Goal: Task Accomplishment & Management: Use online tool/utility

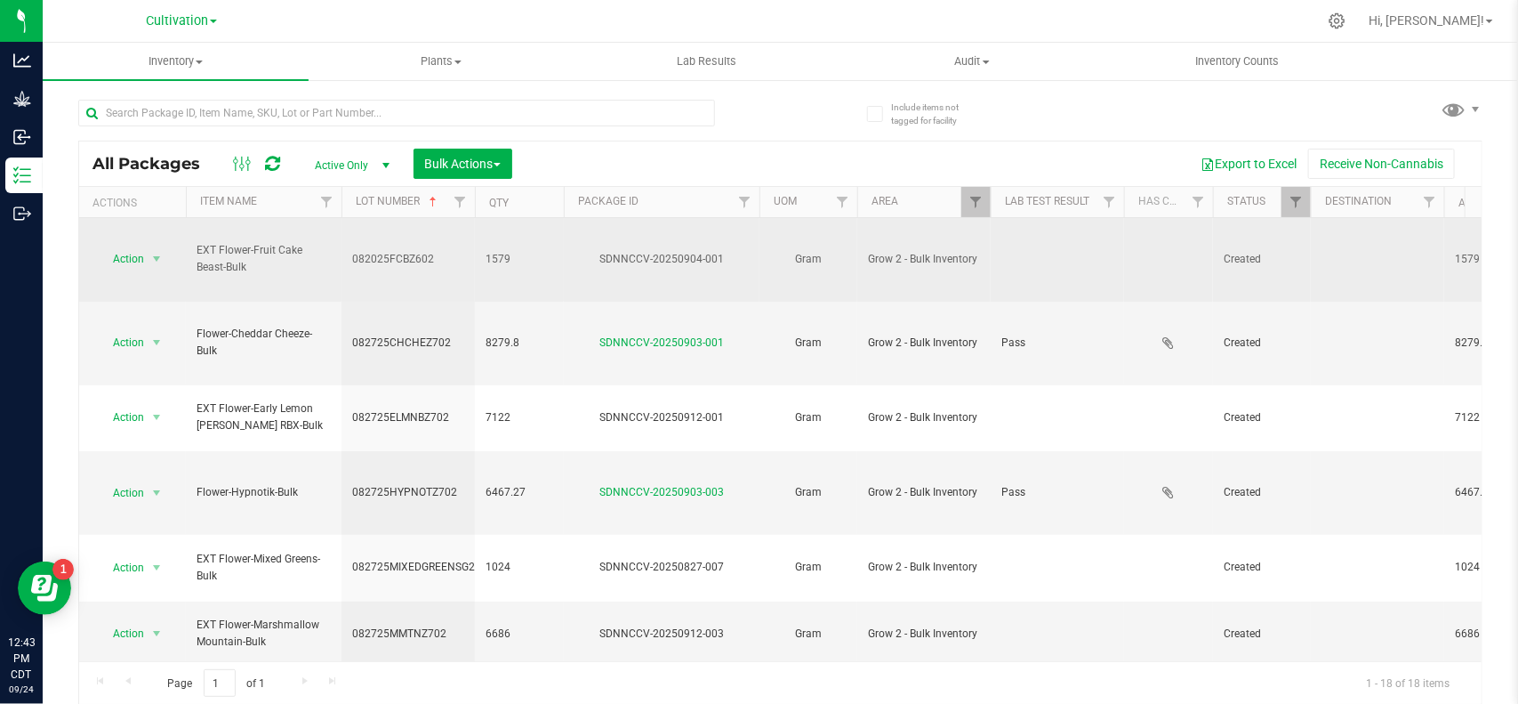
drag, startPoint x: 197, startPoint y: 229, endPoint x: 264, endPoint y: 258, distance: 73.7
click at [264, 258] on span "EXT Flower-Fruit Cake Beast-Bulk" at bounding box center [264, 259] width 134 height 34
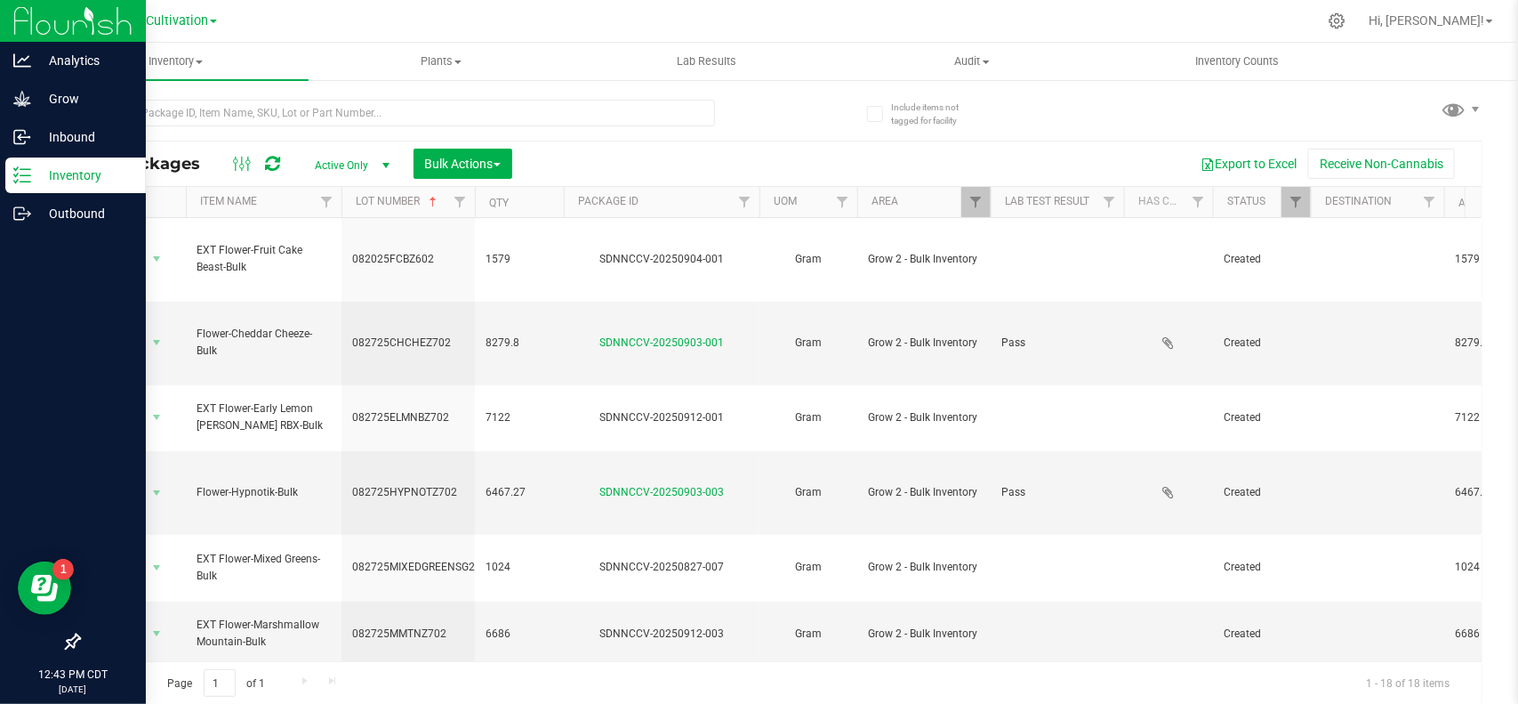
copy span "EXT Flower-Fruit Cake Beast-Bulk"
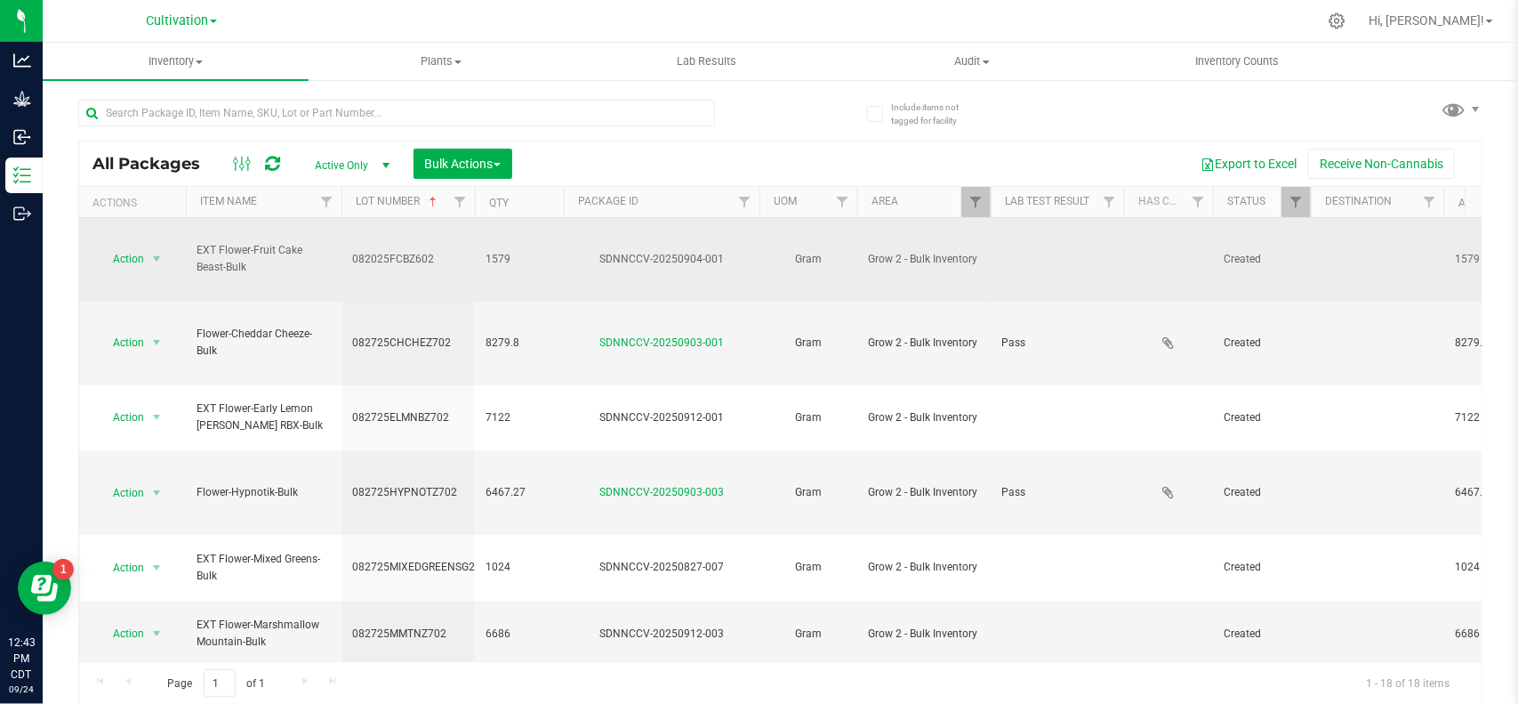
click at [441, 252] on td "082025FCBZ602" at bounding box center [408, 260] width 133 height 84
drag, startPoint x: 436, startPoint y: 243, endPoint x: 334, endPoint y: 237, distance: 101.5
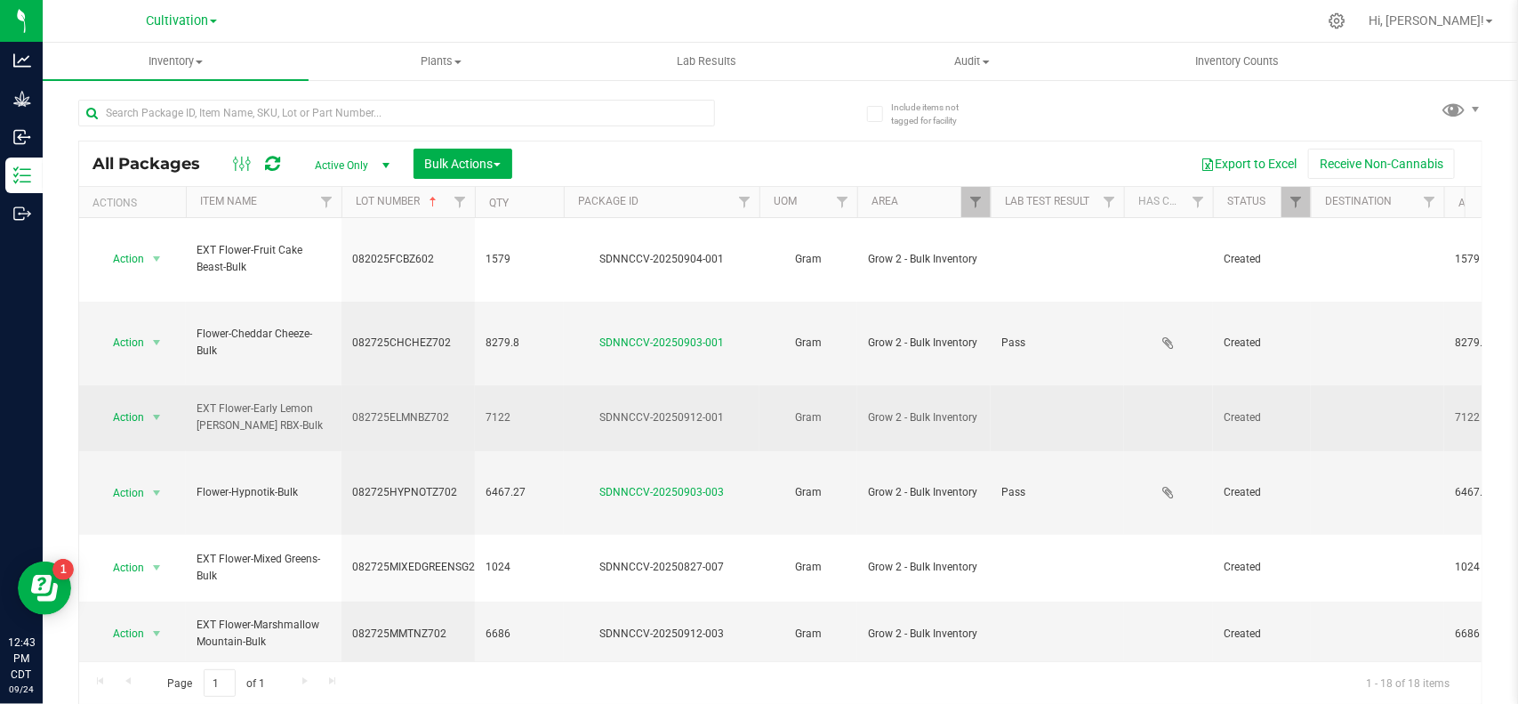
drag, startPoint x: 194, startPoint y: 334, endPoint x: 276, endPoint y: 352, distance: 83.7
click at [276, 385] on td "EXT Flower-Early Lemon [PERSON_NAME] RBX-Bulk" at bounding box center [264, 418] width 156 height 67
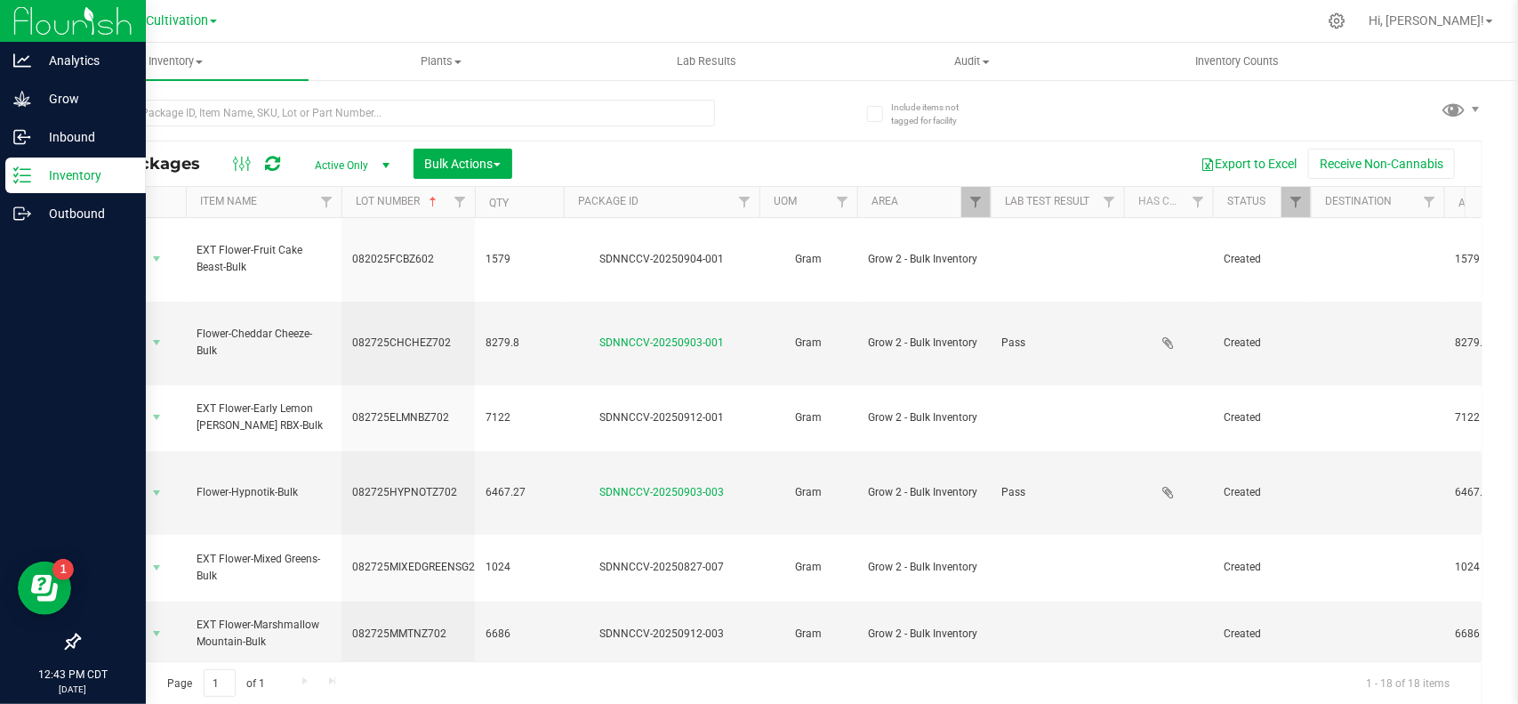
copy span "EXT Flower-Early Lemon [PERSON_NAME] RBX-Bulk"
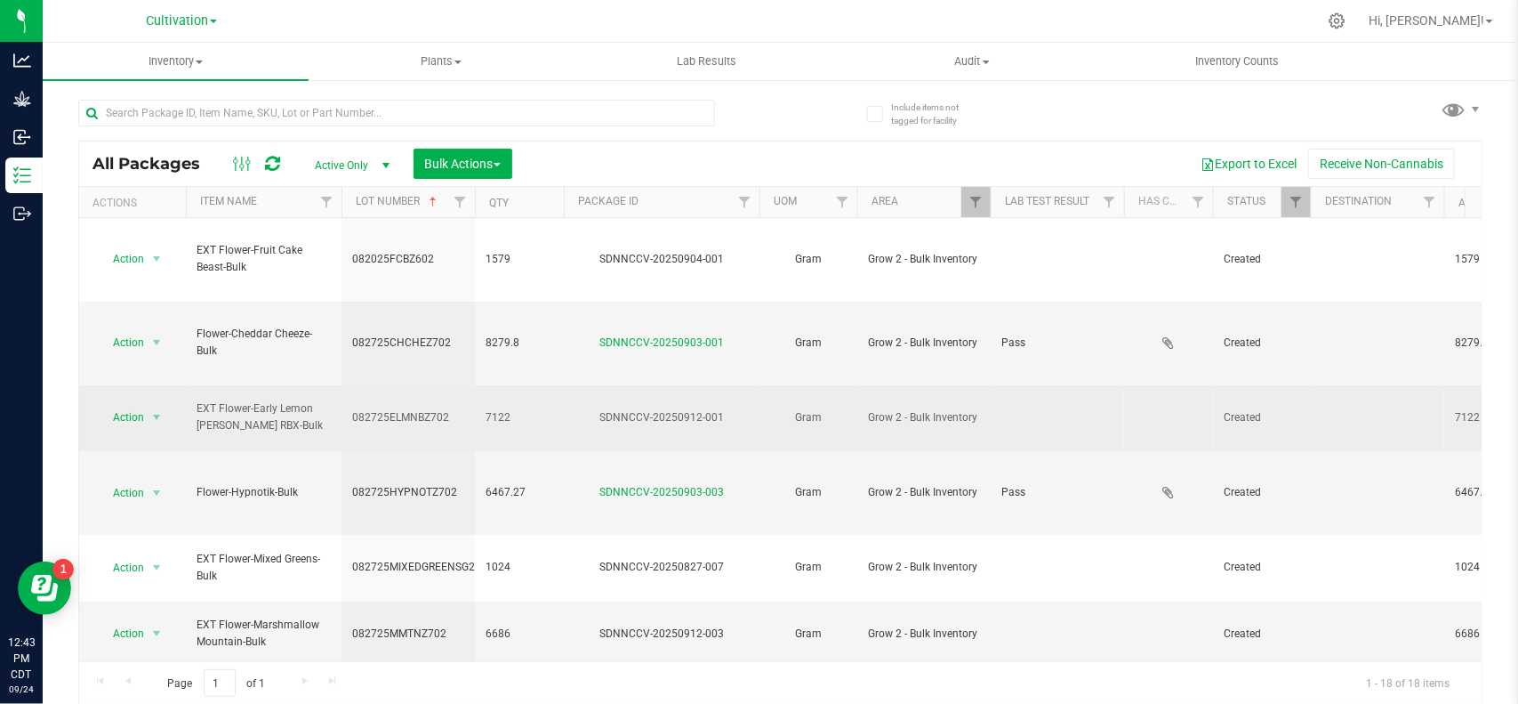
click at [436, 409] on span "082725ELMNBZ702" at bounding box center [408, 417] width 112 height 17
drag, startPoint x: 454, startPoint y: 340, endPoint x: 322, endPoint y: 329, distance: 132.1
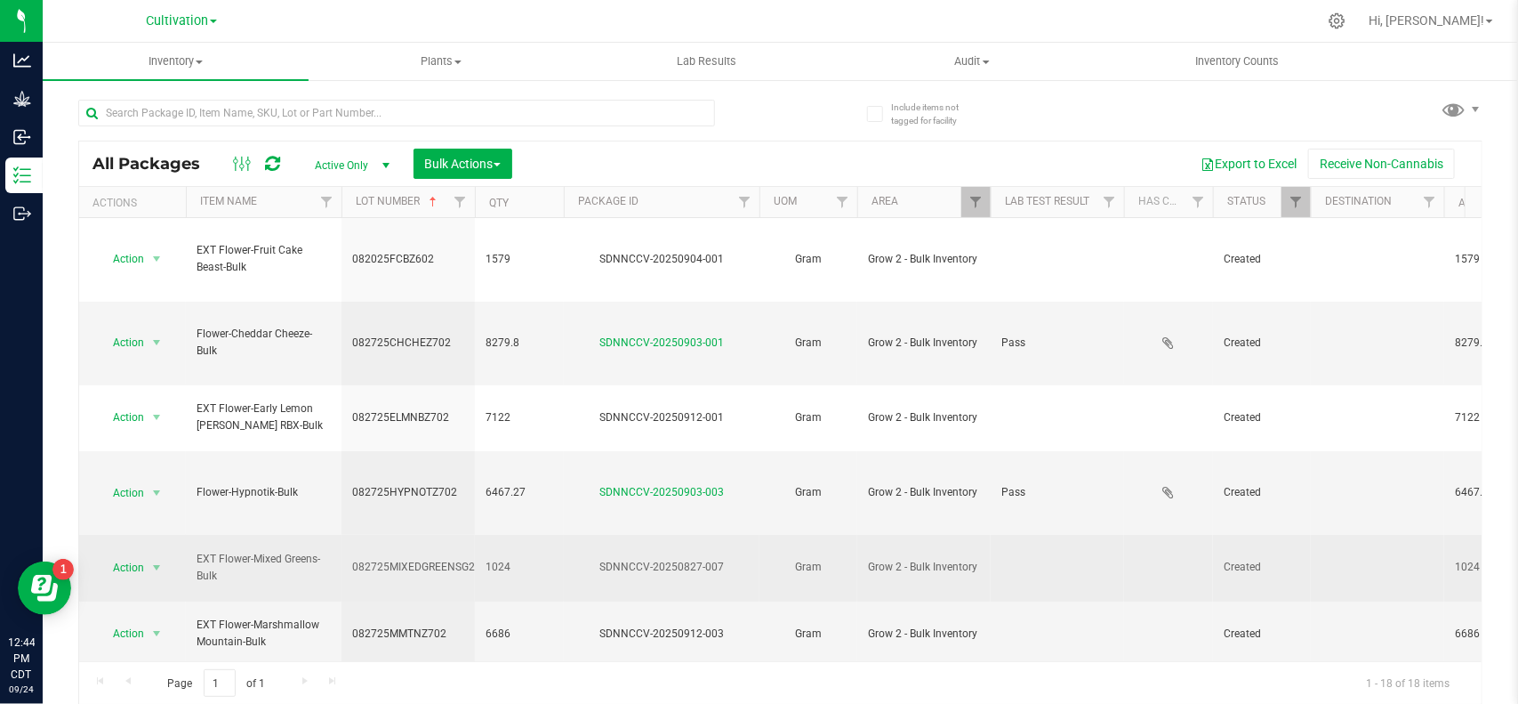
drag, startPoint x: 210, startPoint y: 428, endPoint x: 242, endPoint y: 446, distance: 36.6
click at [242, 535] on td "EXT Flower-Mixed Greens-Bulk" at bounding box center [264, 568] width 156 height 67
click at [441, 559] on span "082725MIXEDGREENSG2" at bounding box center [413, 567] width 123 height 17
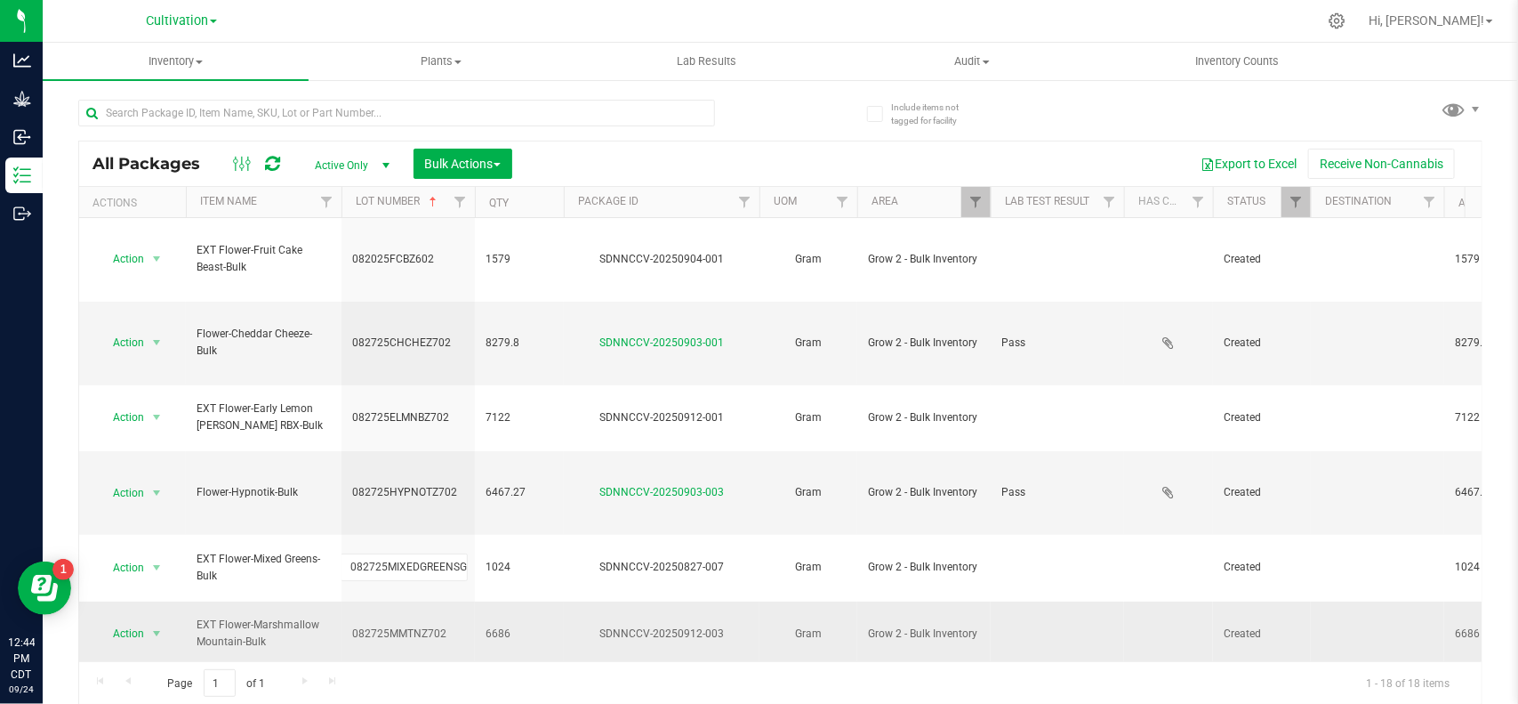
scroll to position [0, 5]
drag, startPoint x: 342, startPoint y: 434, endPoint x: 501, endPoint y: 459, distance: 160.3
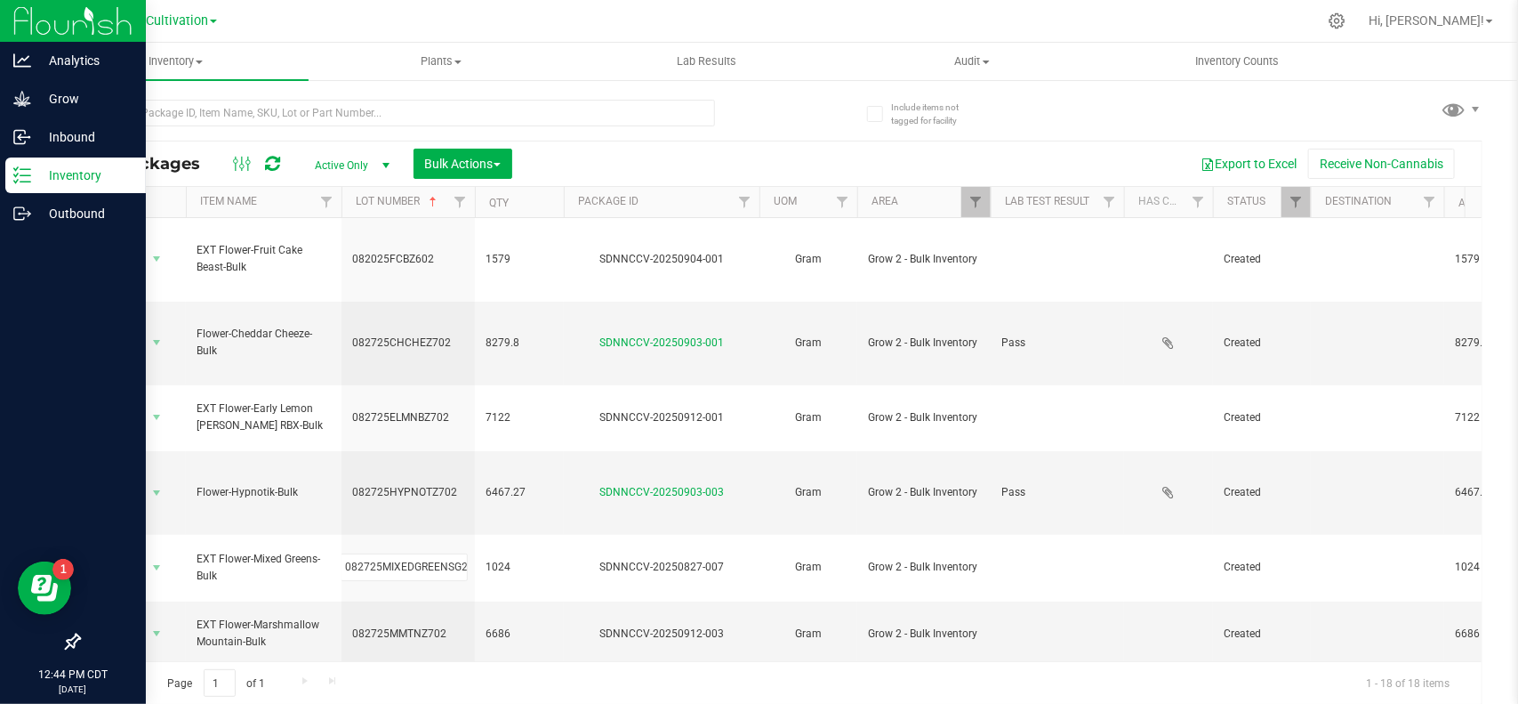
scroll to position [0, 0]
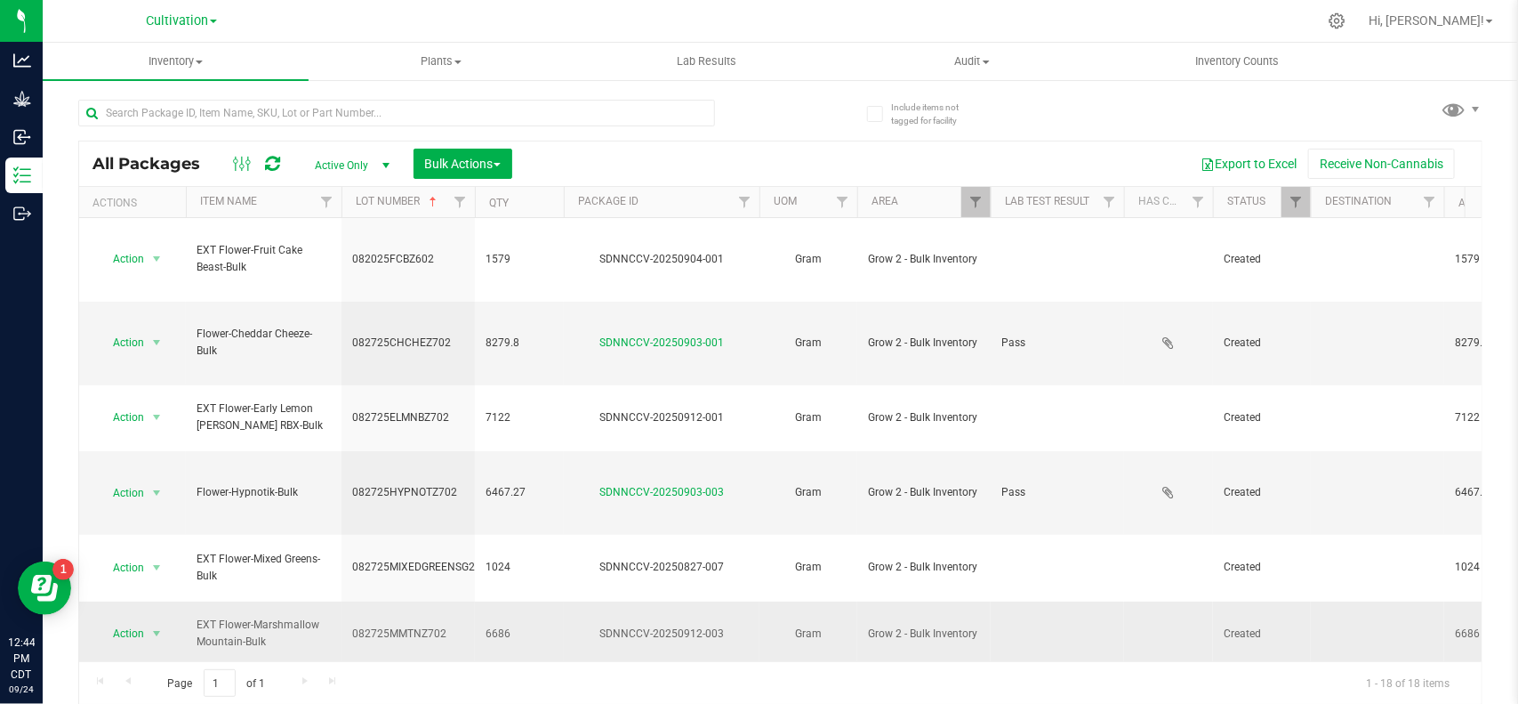
drag, startPoint x: 196, startPoint y: 474, endPoint x: 273, endPoint y: 499, distance: 81.3
click at [273, 616] on span "EXT Flower-Marshmallow Mountain-Bulk" at bounding box center [264, 633] width 134 height 34
click at [419, 625] on span "082725MMTNZ702" at bounding box center [408, 633] width 112 height 17
drag, startPoint x: 446, startPoint y: 481, endPoint x: 327, endPoint y: 480, distance: 118.3
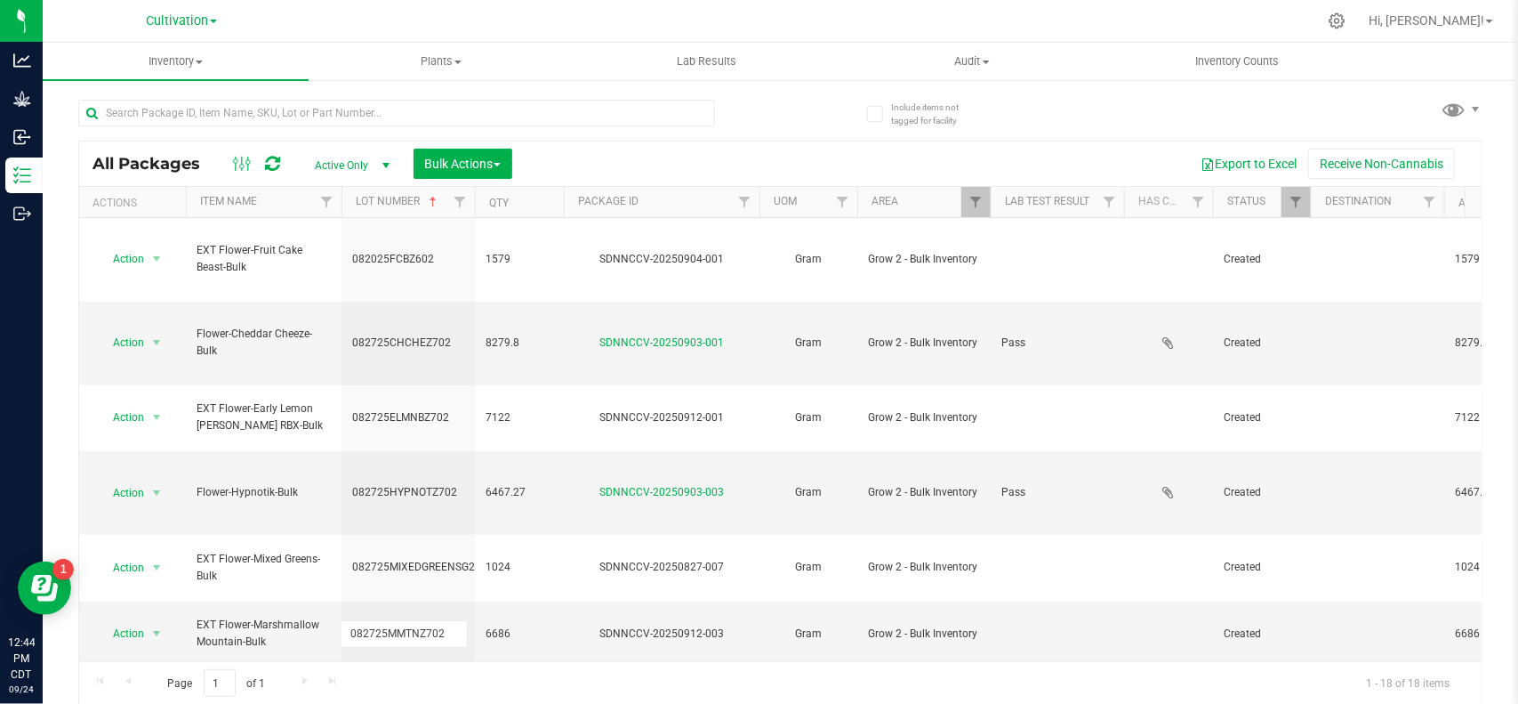
drag, startPoint x: 460, startPoint y: 581, endPoint x: 338, endPoint y: 578, distance: 121.9
drag, startPoint x: 254, startPoint y: 592, endPoint x: 193, endPoint y: 578, distance: 63.0
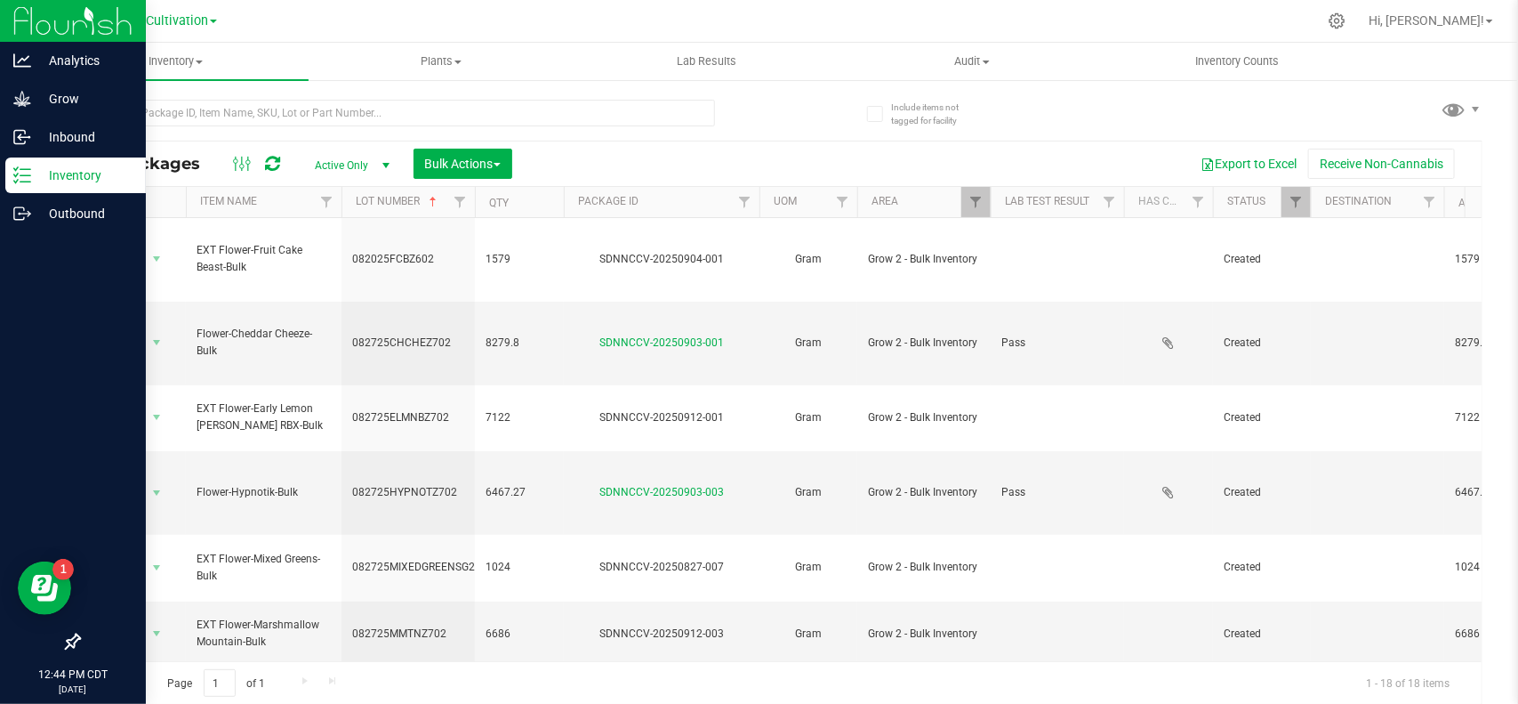
copy span "EXT Flower-[GEOGRAPHIC_DATA]-Bulk"
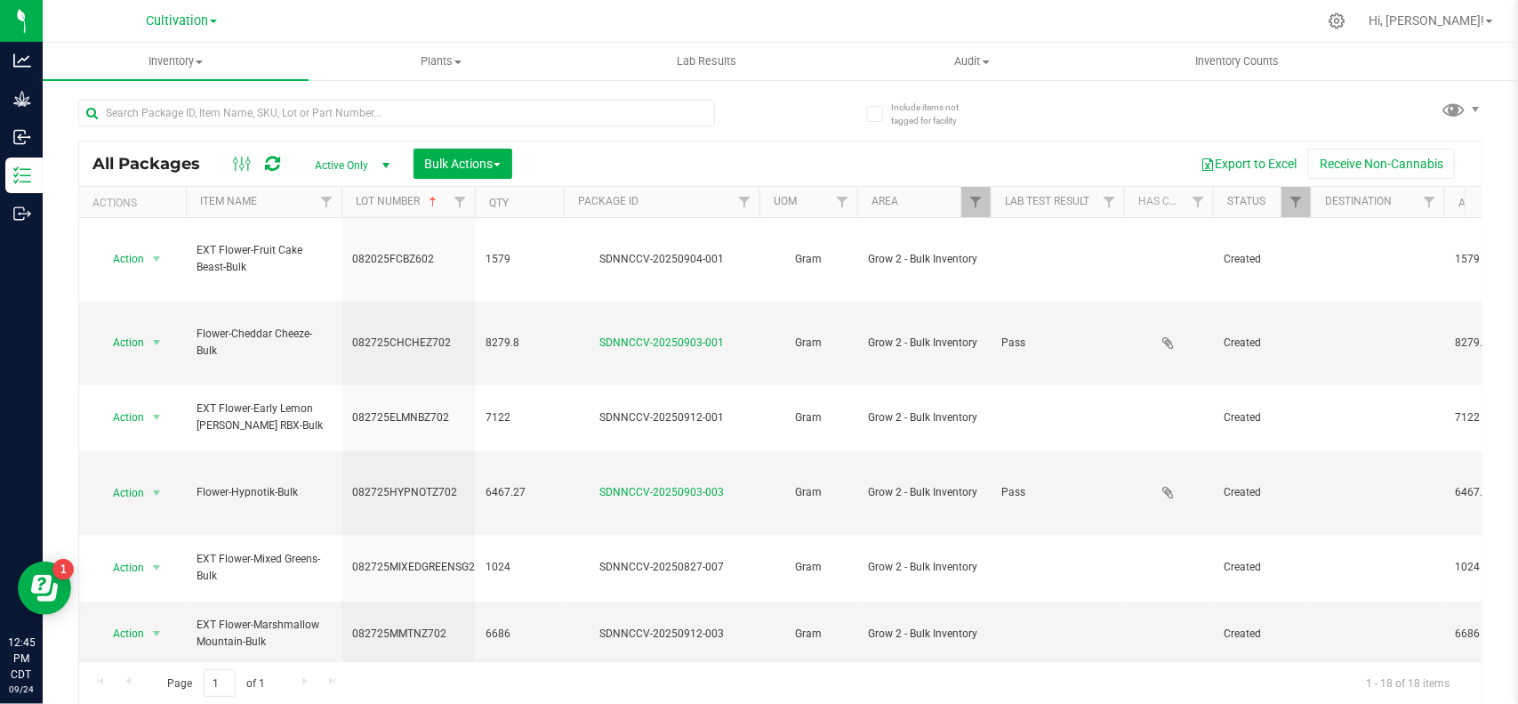
drag, startPoint x: 461, startPoint y: 580, endPoint x: 344, endPoint y: 585, distance: 116.6
click at [214, 111] on input "text" at bounding box center [396, 113] width 637 height 27
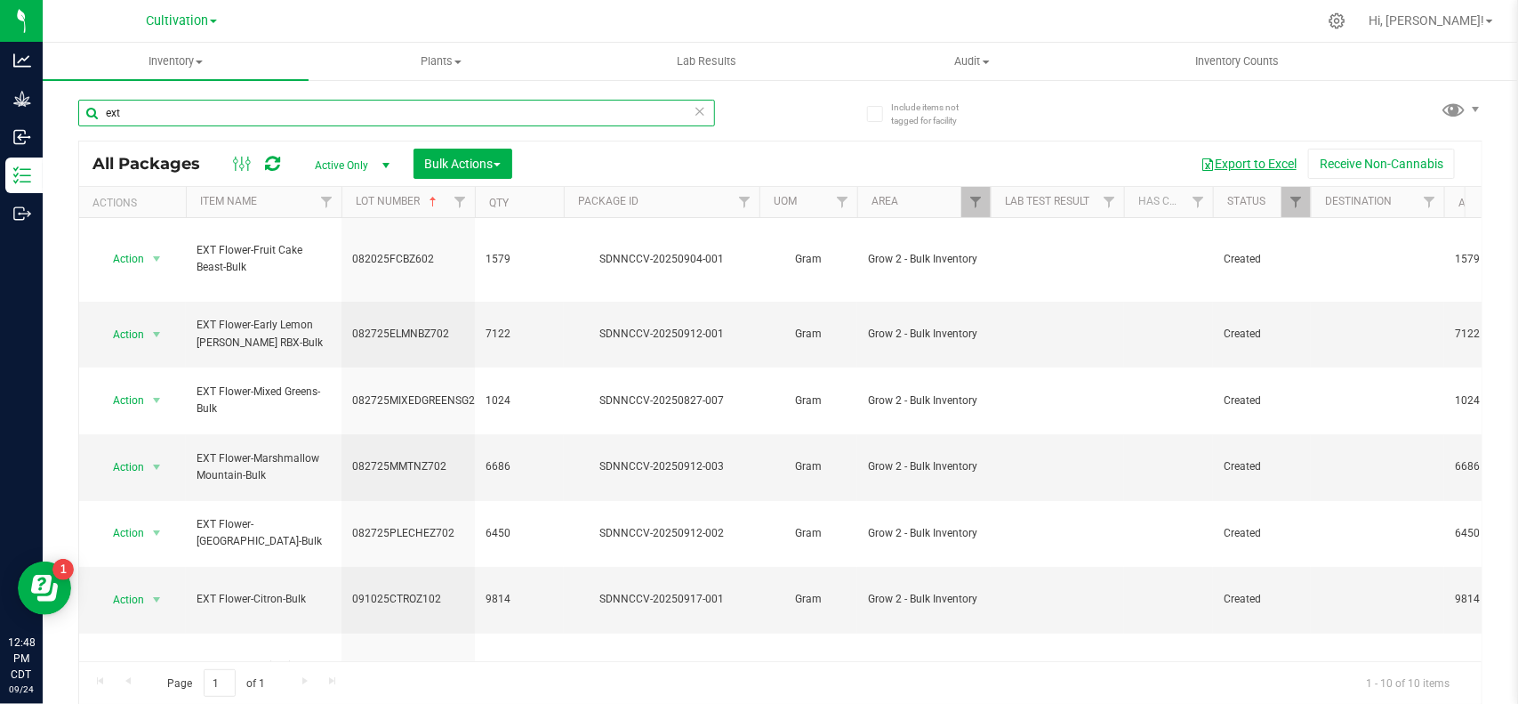
type input "ext"
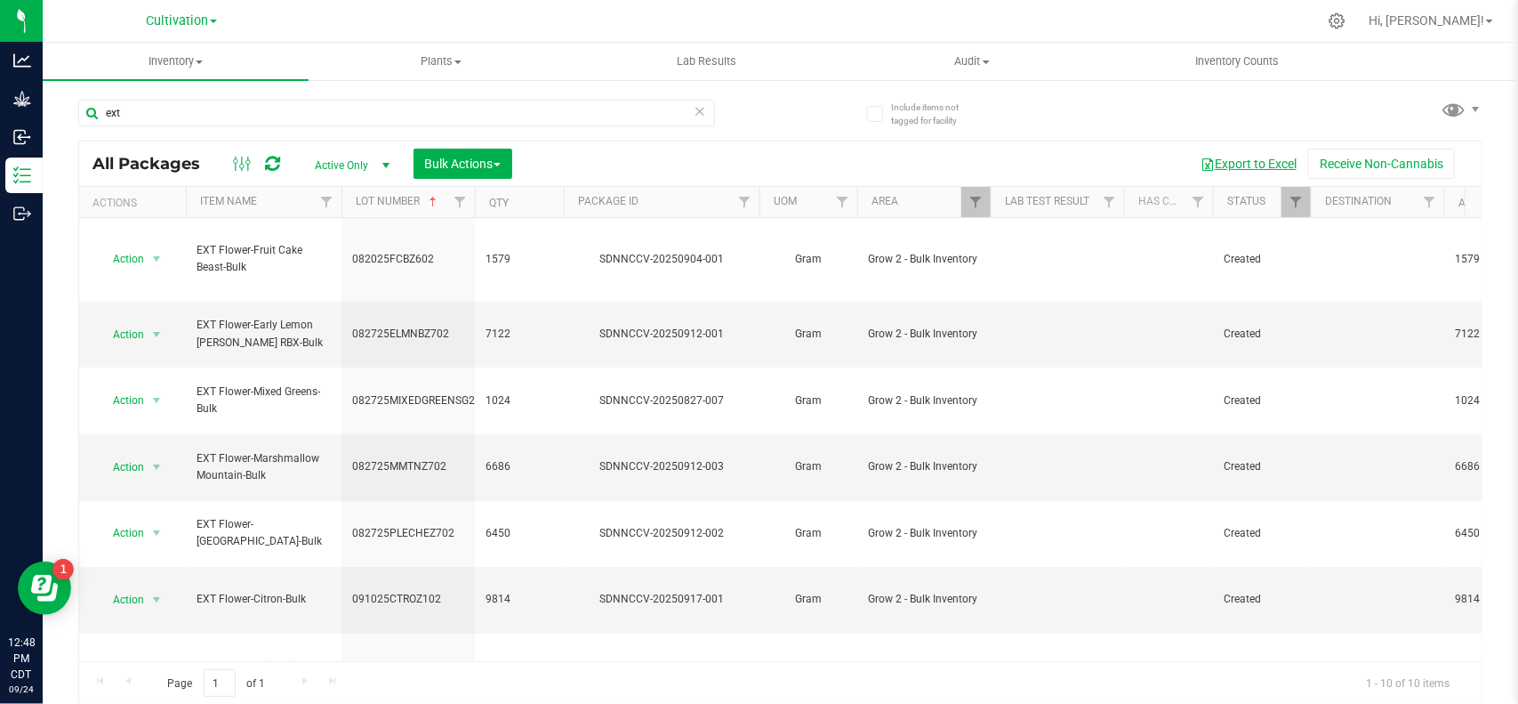
click at [1216, 169] on button "Export to Excel" at bounding box center [1248, 164] width 119 height 30
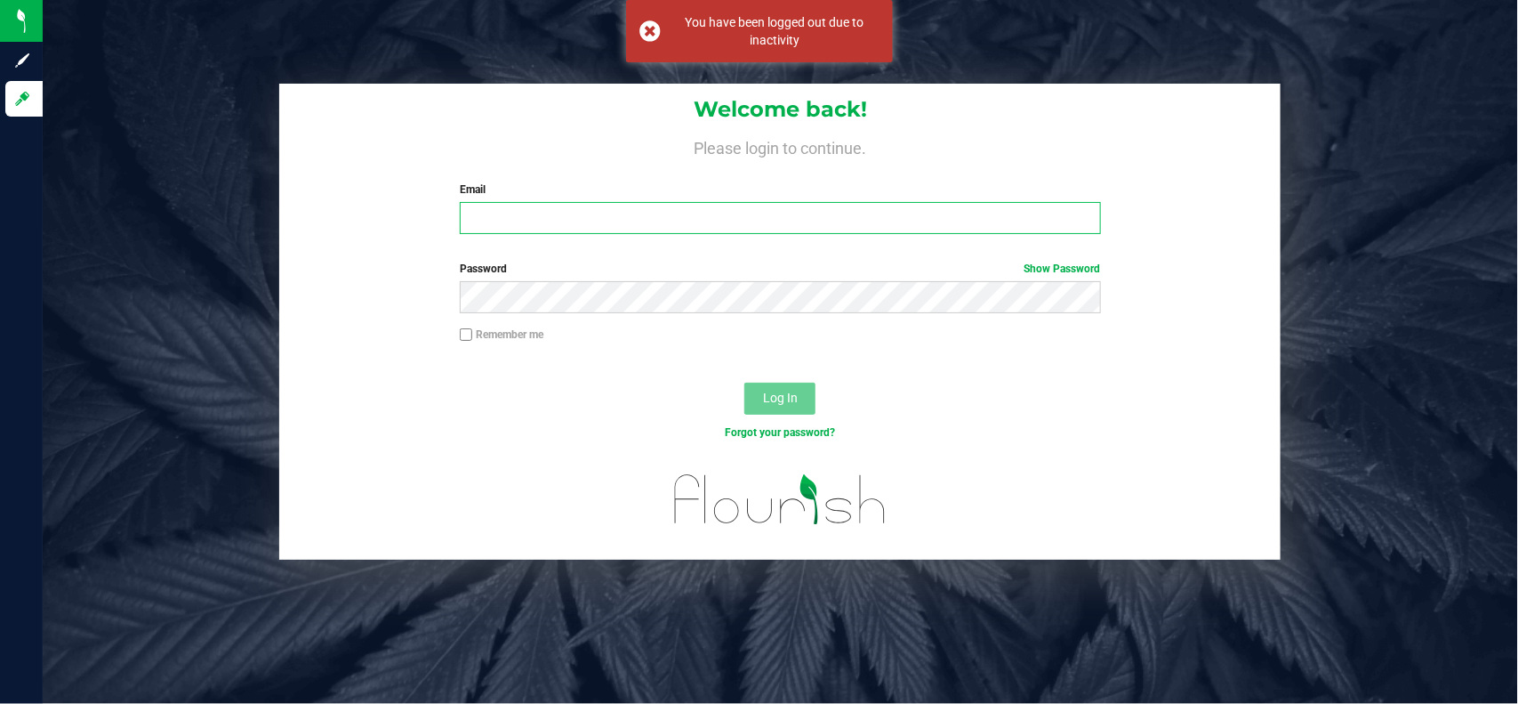
type input "[EMAIL_ADDRESS][PERSON_NAME][DOMAIN_NAME]"
